Goal: Information Seeking & Learning: Compare options

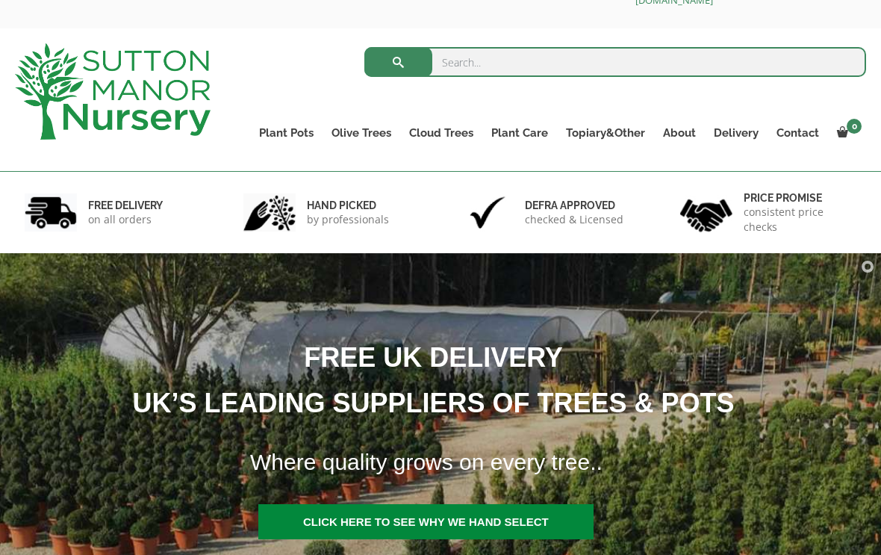
scroll to position [41, 0]
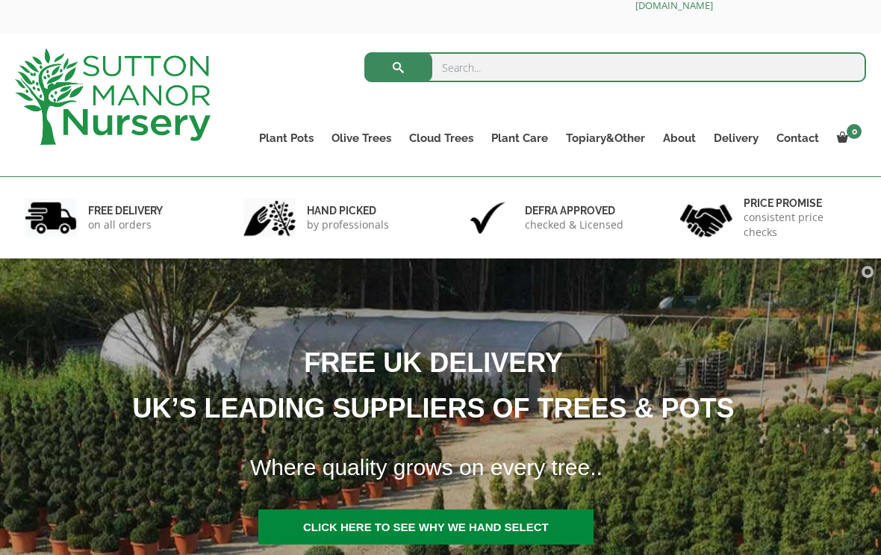
click at [0, 0] on link "The Capri Pots" at bounding box center [0, 0] width 0 height 0
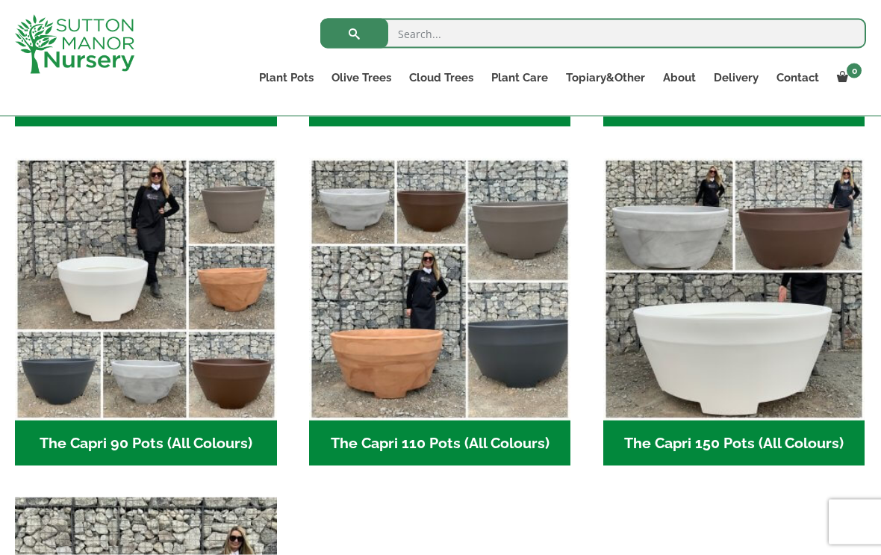
scroll to position [672, 0]
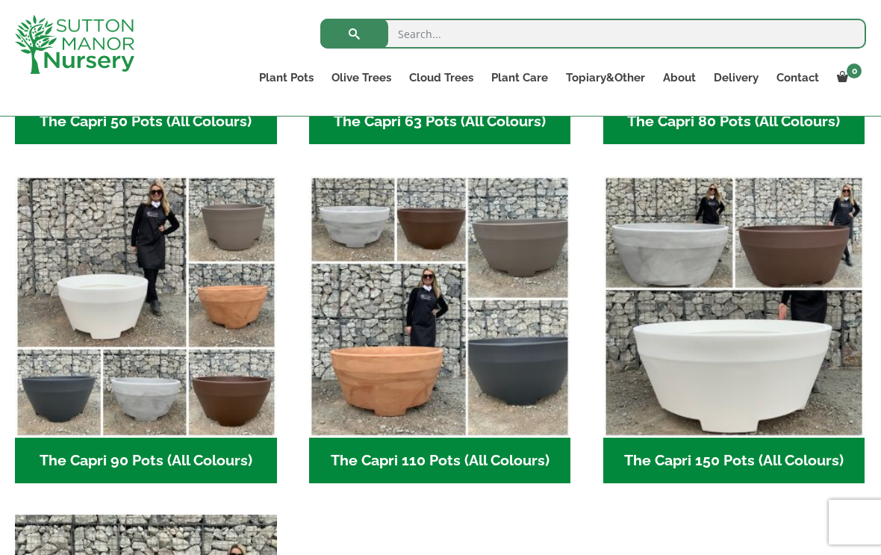
click at [172, 329] on img "Visit product category The Capri 90 Pots (All Colours)" at bounding box center [146, 306] width 262 height 262
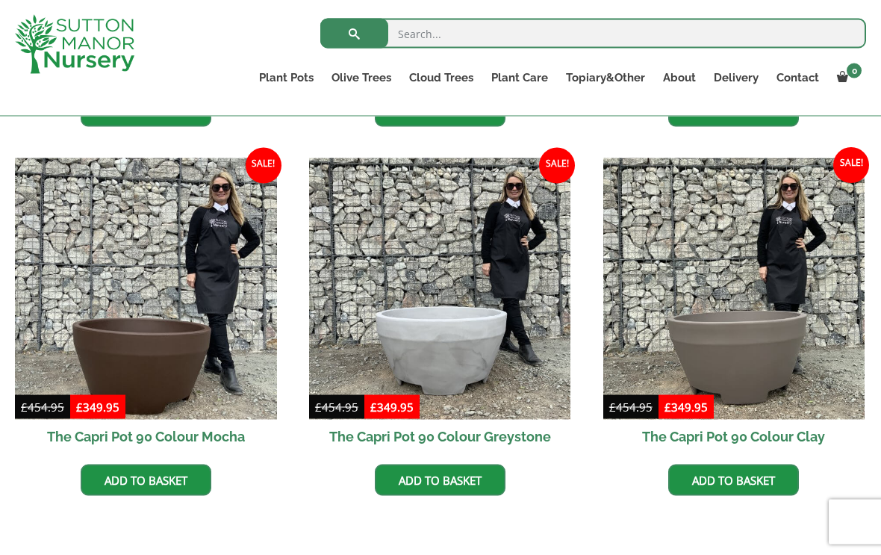
scroll to position [710, 0]
click at [468, 340] on img at bounding box center [440, 289] width 262 height 262
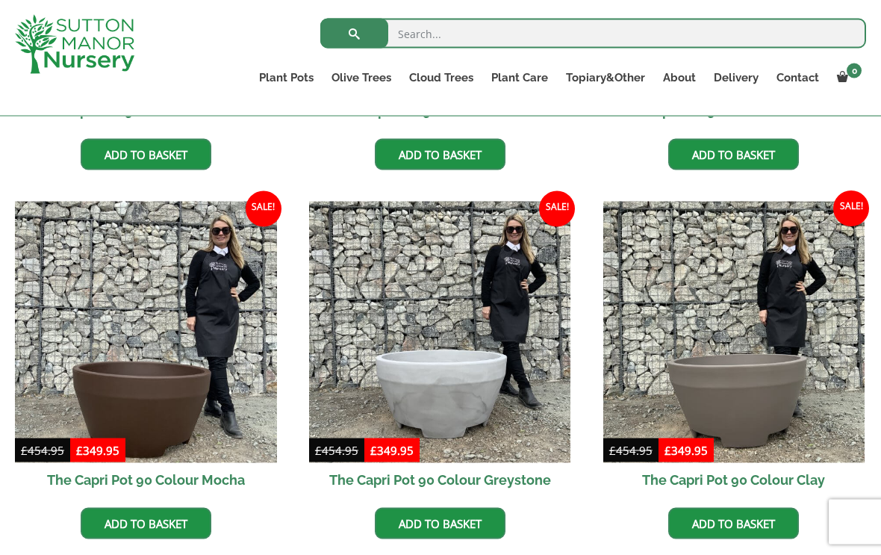
scroll to position [667, 0]
click at [732, 385] on img at bounding box center [734, 332] width 262 height 262
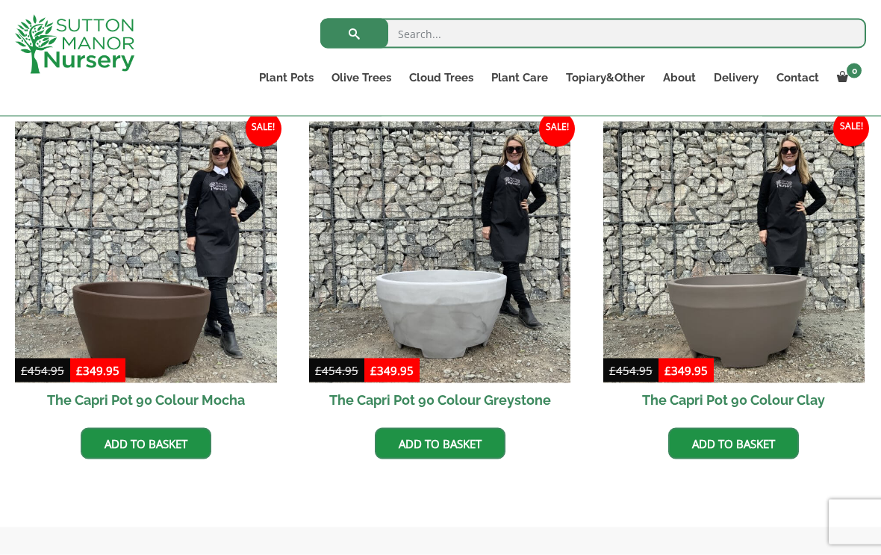
scroll to position [742, 0]
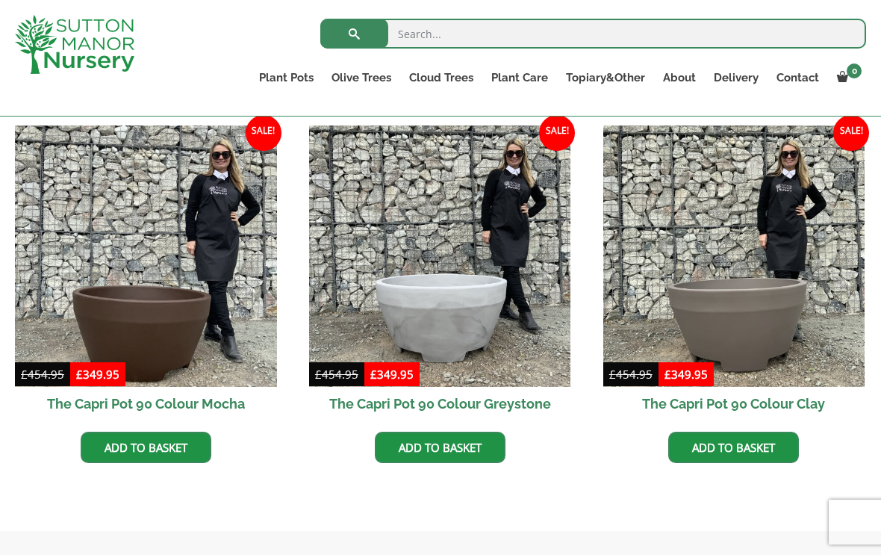
click at [443, 303] on img at bounding box center [440, 256] width 262 height 262
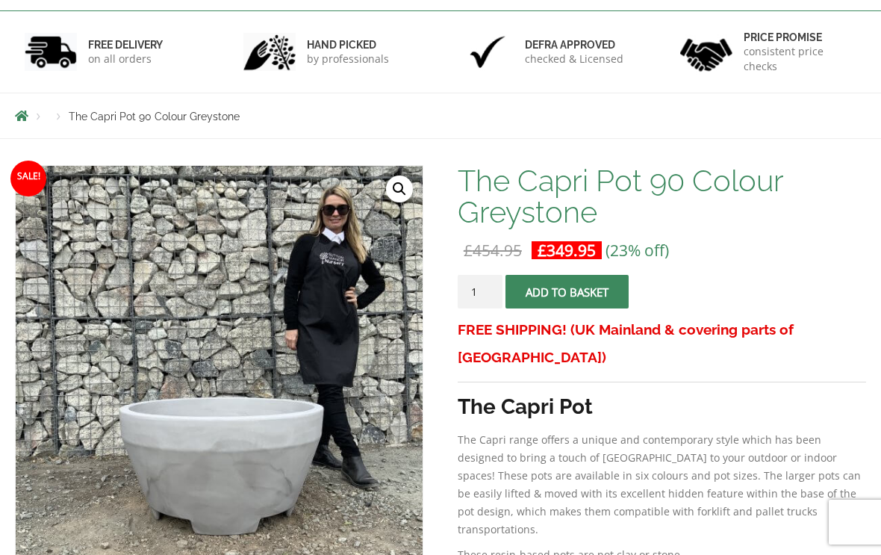
scroll to position [209, 0]
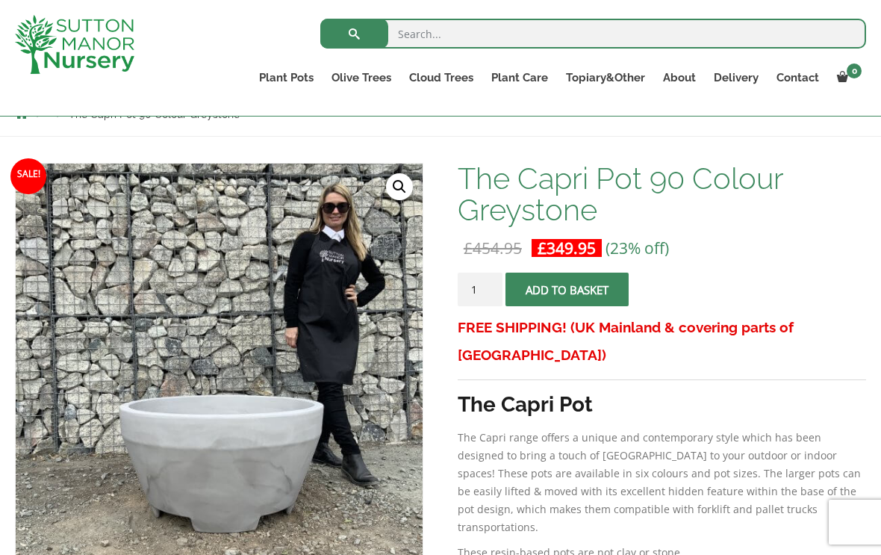
click at [313, 427] on img at bounding box center [389, 536] width 746 height 746
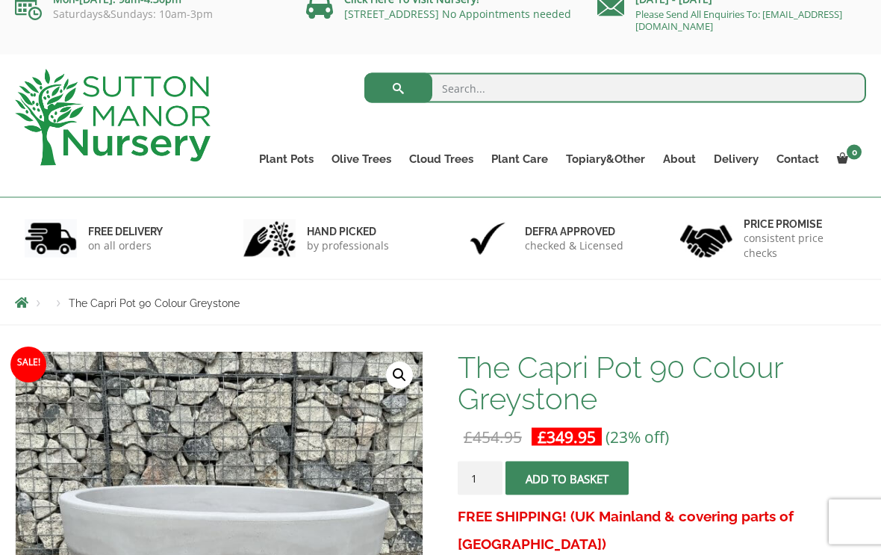
scroll to position [0, 0]
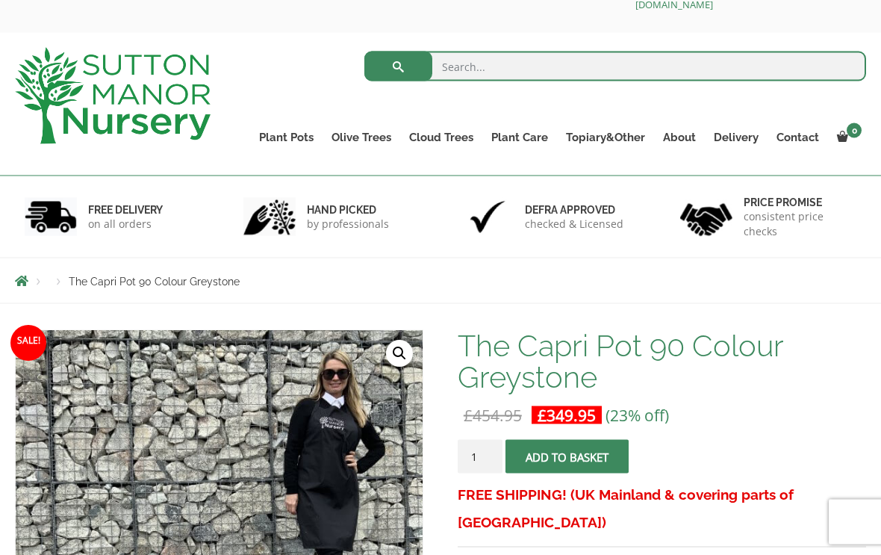
scroll to position [43, 0]
click at [0, 0] on link "Gnarled Olive Trees" at bounding box center [0, 0] width 0 height 0
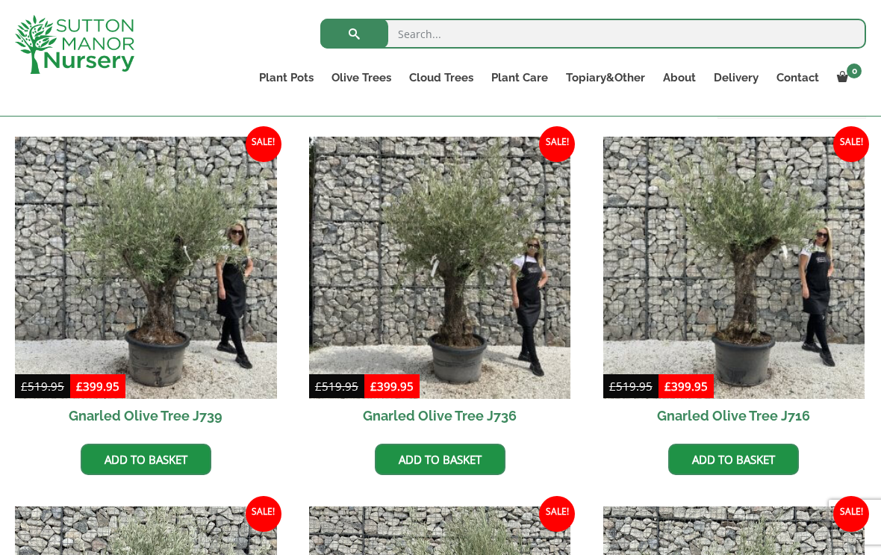
scroll to position [361, 0]
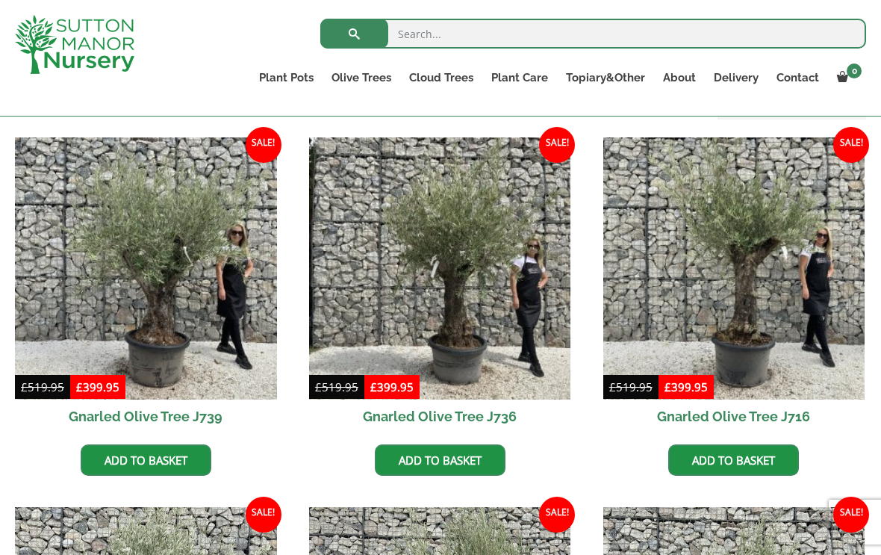
click at [172, 302] on img at bounding box center [146, 268] width 262 height 262
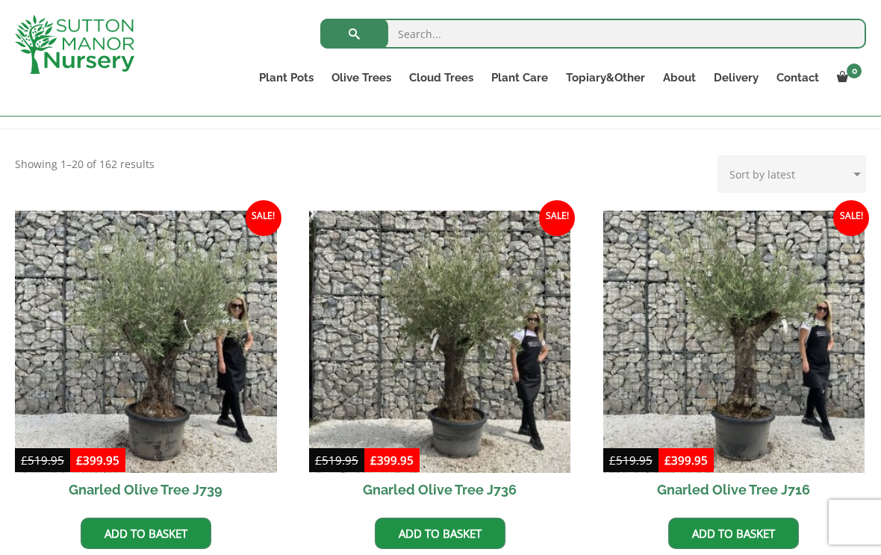
scroll to position [283, 0]
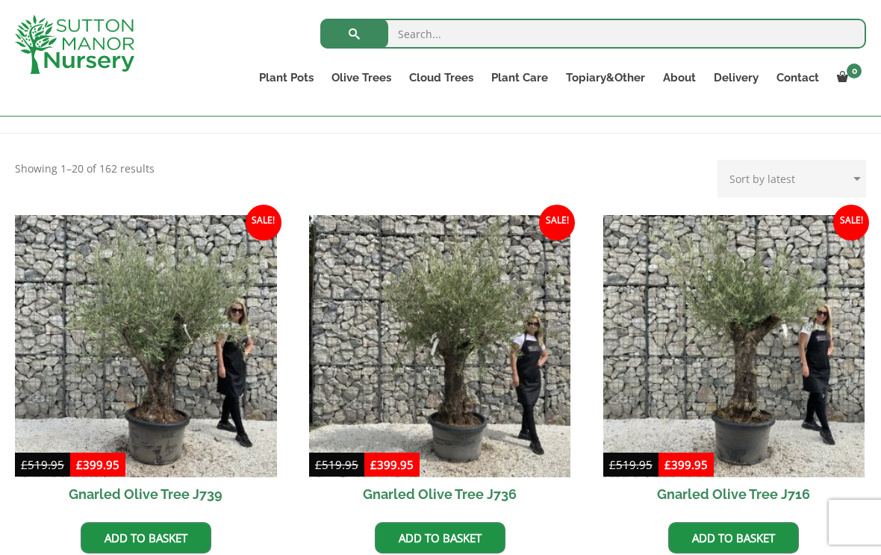
click at [472, 406] on img at bounding box center [440, 346] width 262 height 262
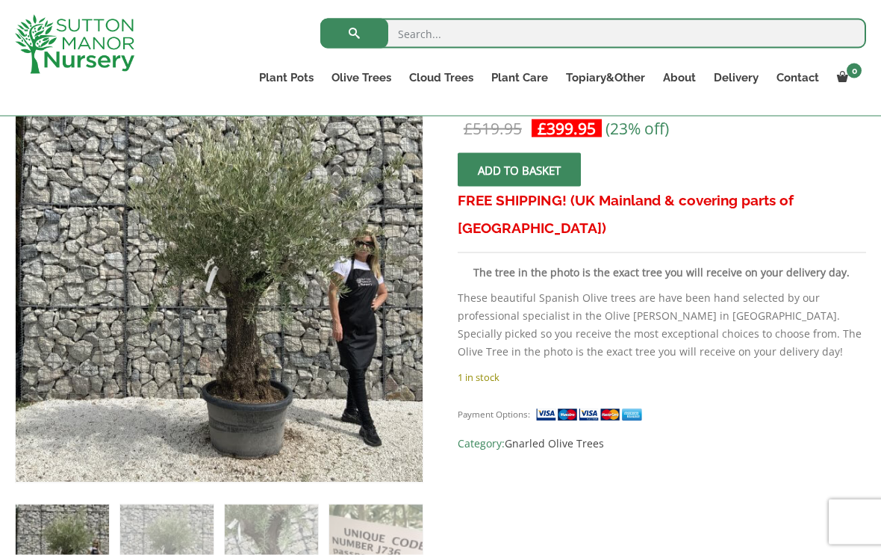
scroll to position [271, 0]
click at [322, 394] on img at bounding box center [389, 448] width 746 height 746
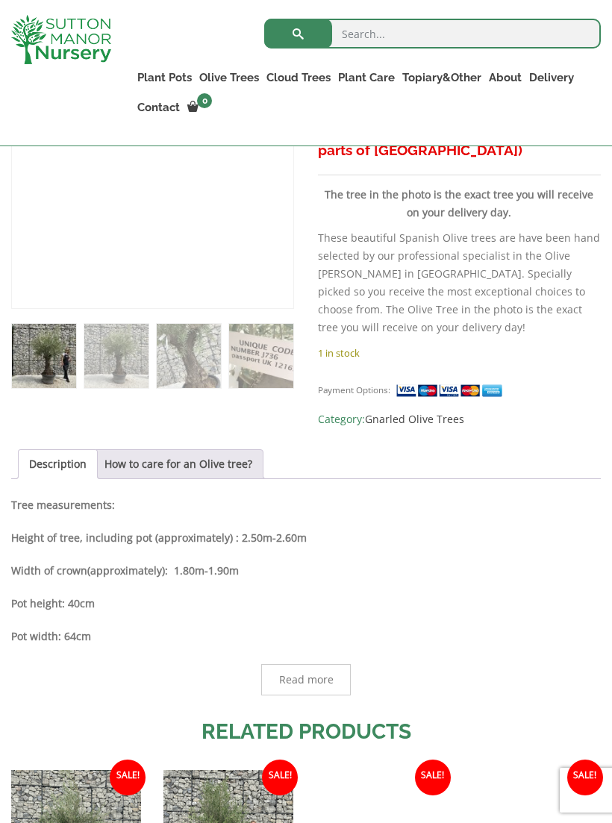
scroll to position [473, 0]
